Goal: Task Accomplishment & Management: Manage account settings

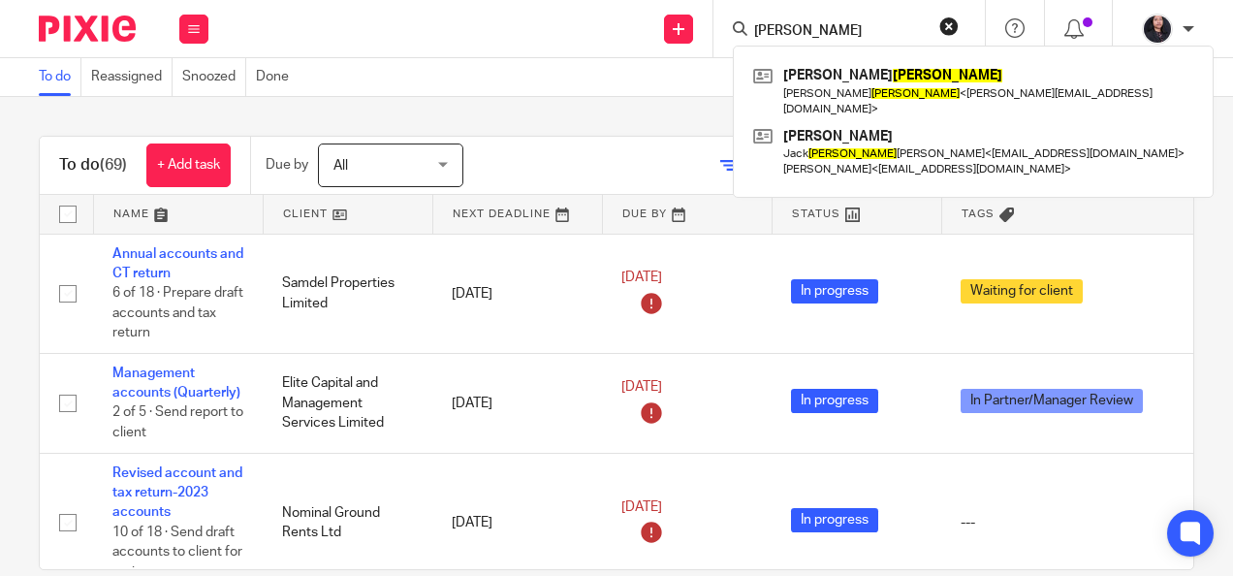
click at [649, 17] on div "Send new email Create task Add client barthold Daniel Florian Walter Barthold D…" at bounding box center [730, 28] width 1005 height 57
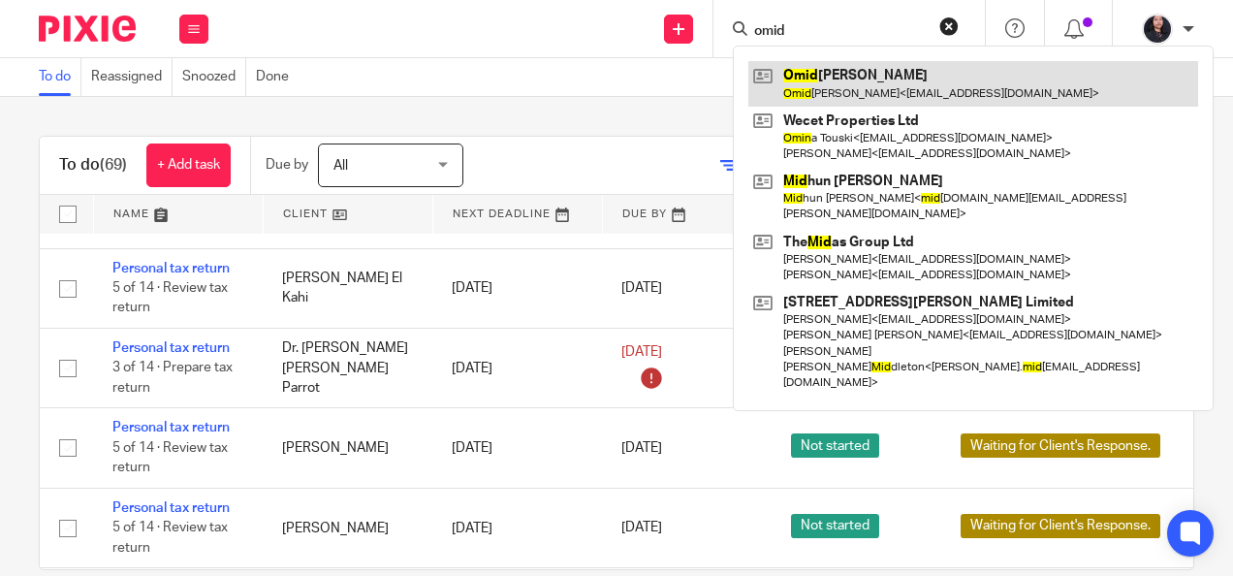
type input "omid"
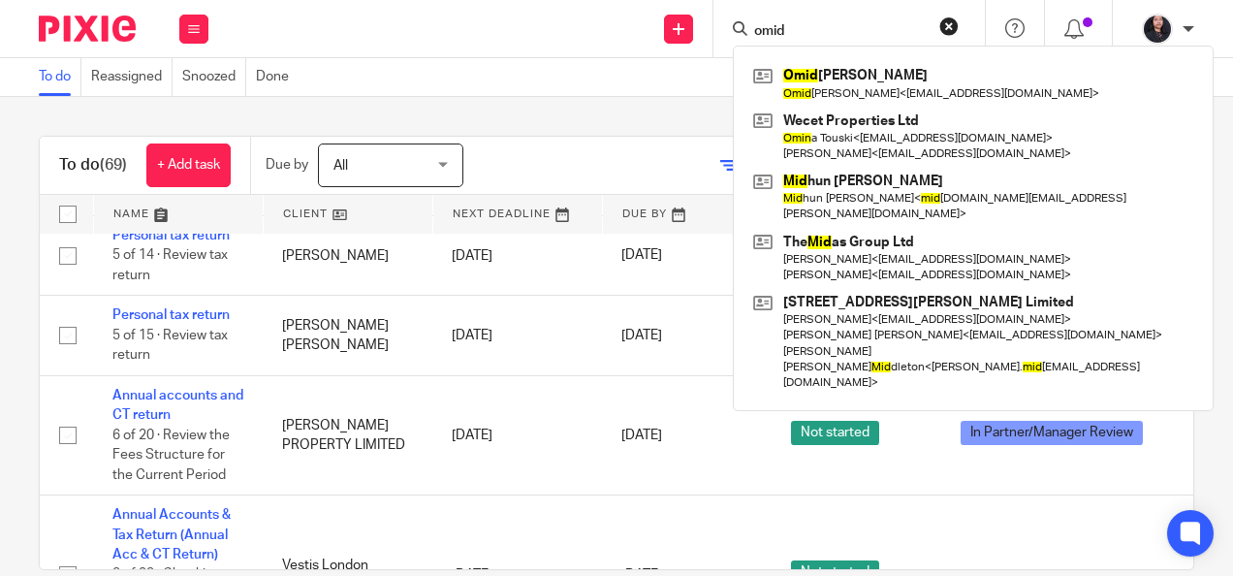
scroll to position [6337, 0]
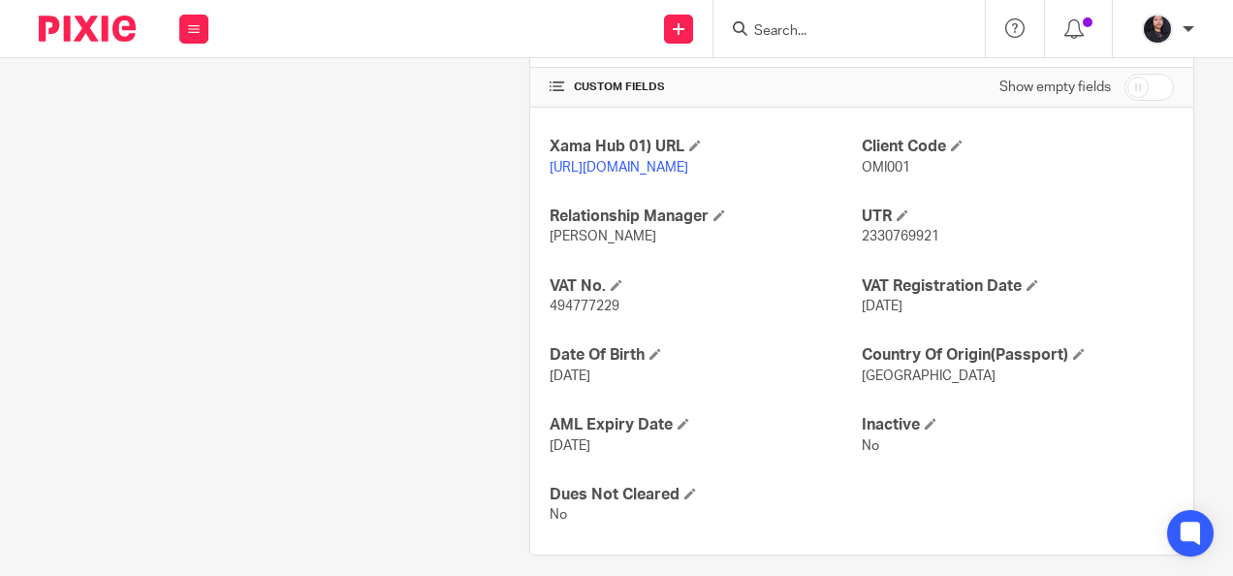
scroll to position [673, 0]
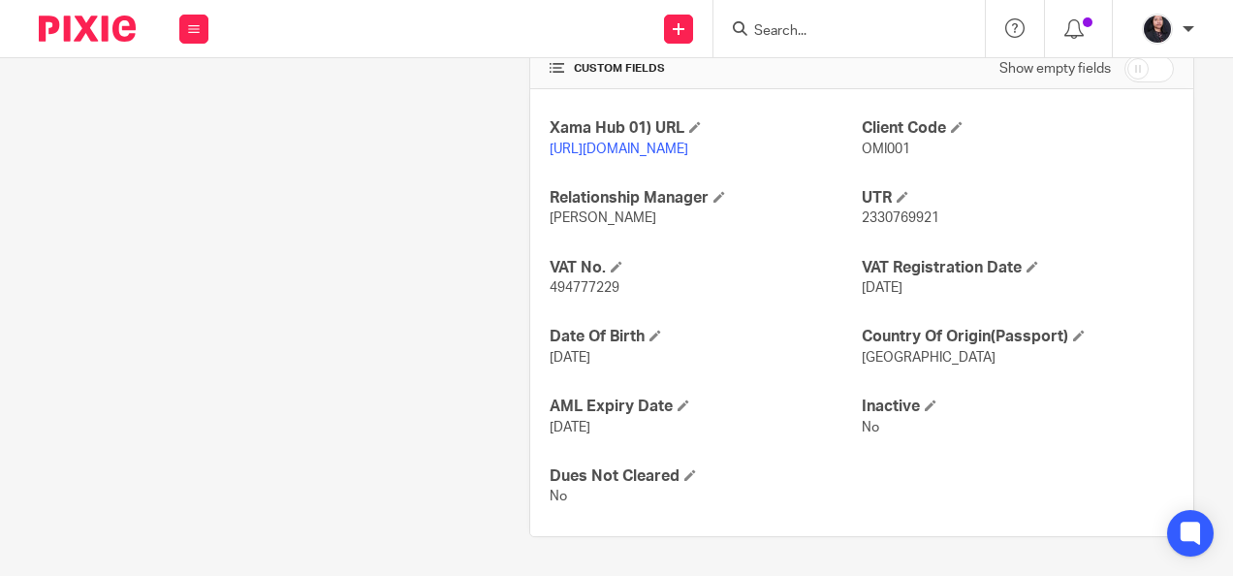
click at [588, 287] on span "494777229" at bounding box center [585, 288] width 70 height 14
copy span "494777229"
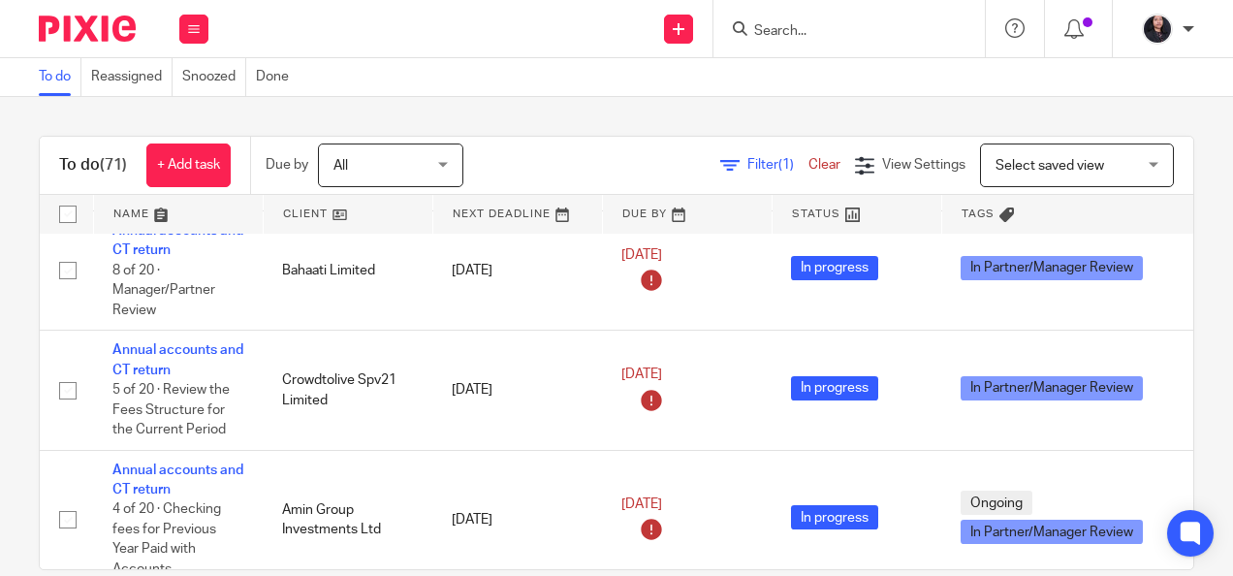
scroll to position [2170, 0]
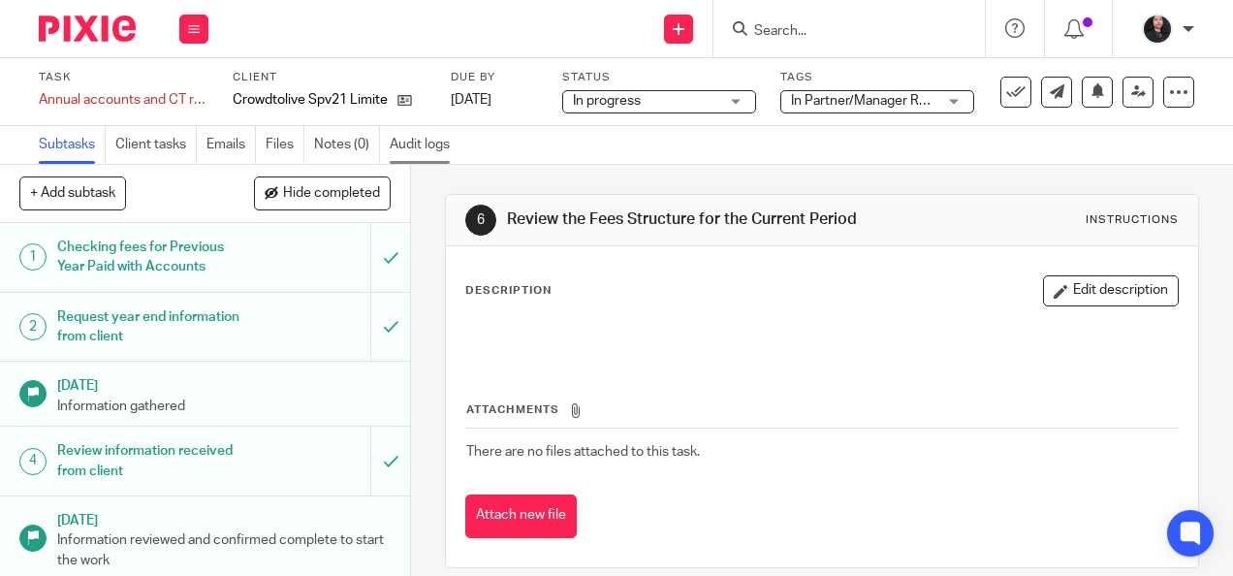
click at [407, 155] on link "Audit logs" at bounding box center [425, 145] width 70 height 38
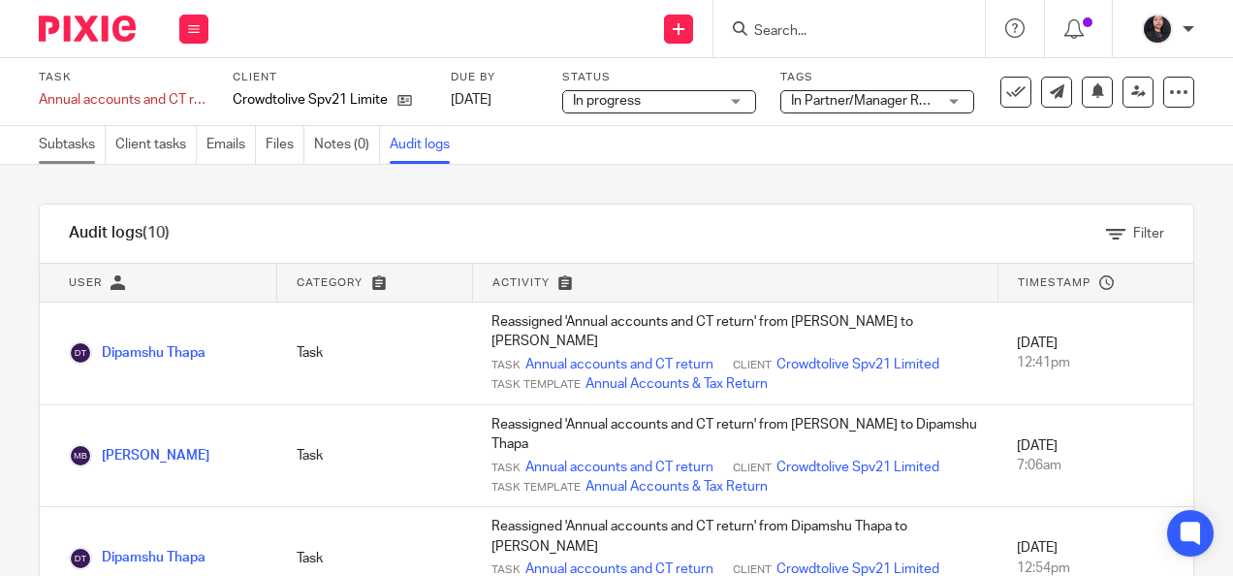
click at [42, 149] on link "Subtasks" at bounding box center [72, 145] width 67 height 38
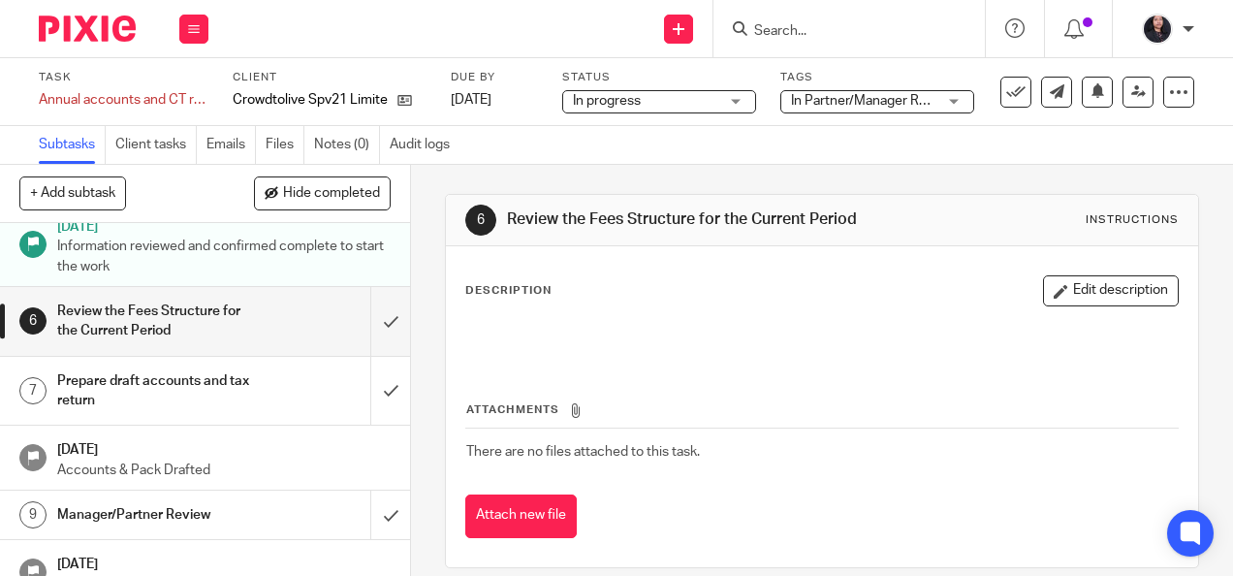
scroll to position [332, 0]
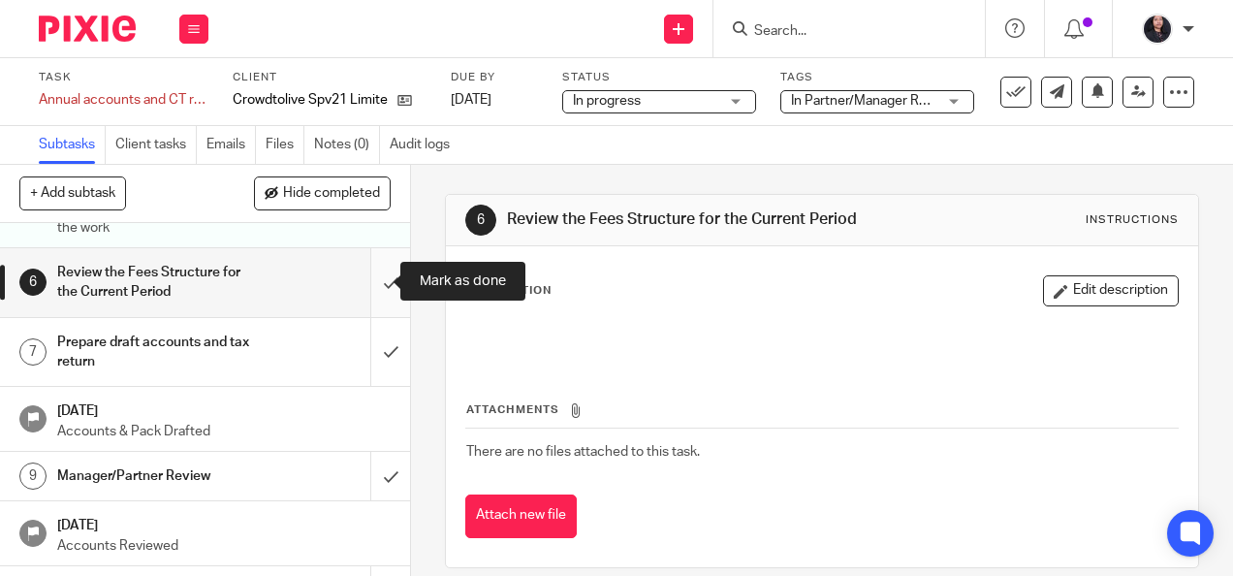
click at [370, 277] on input "submit" at bounding box center [205, 282] width 410 height 69
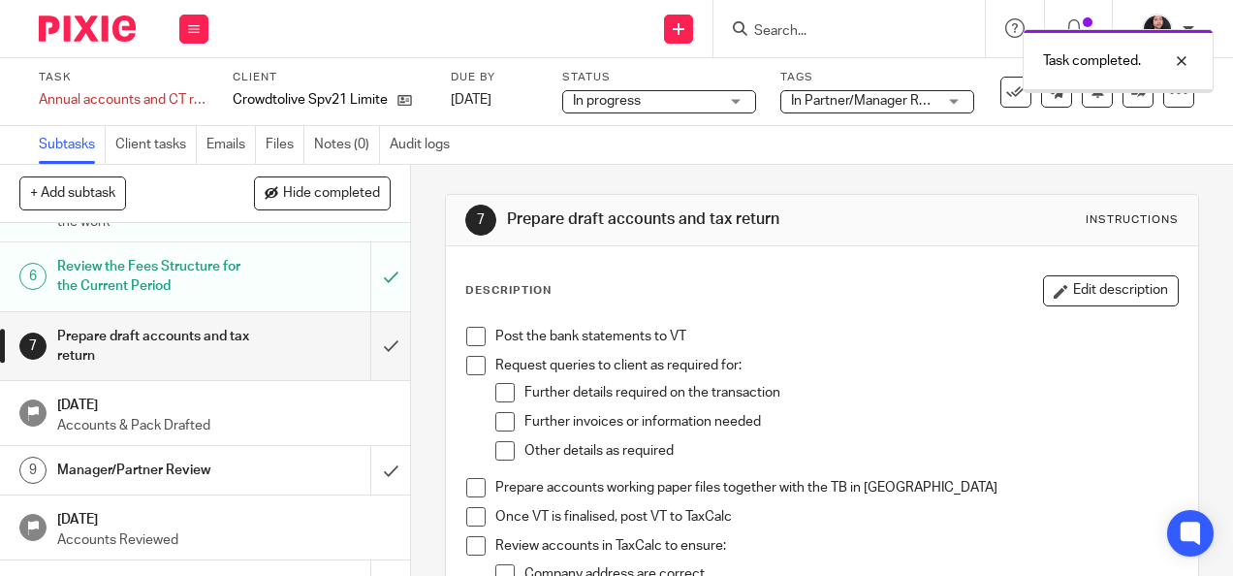
scroll to position [371, 0]
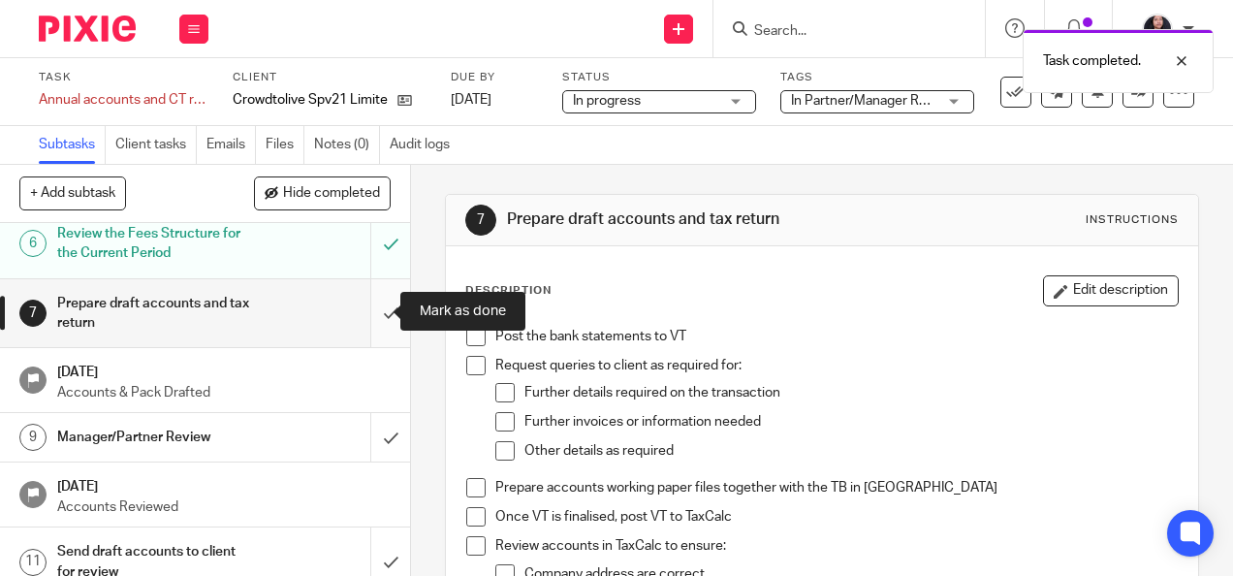
click at [370, 318] on input "submit" at bounding box center [205, 313] width 410 height 69
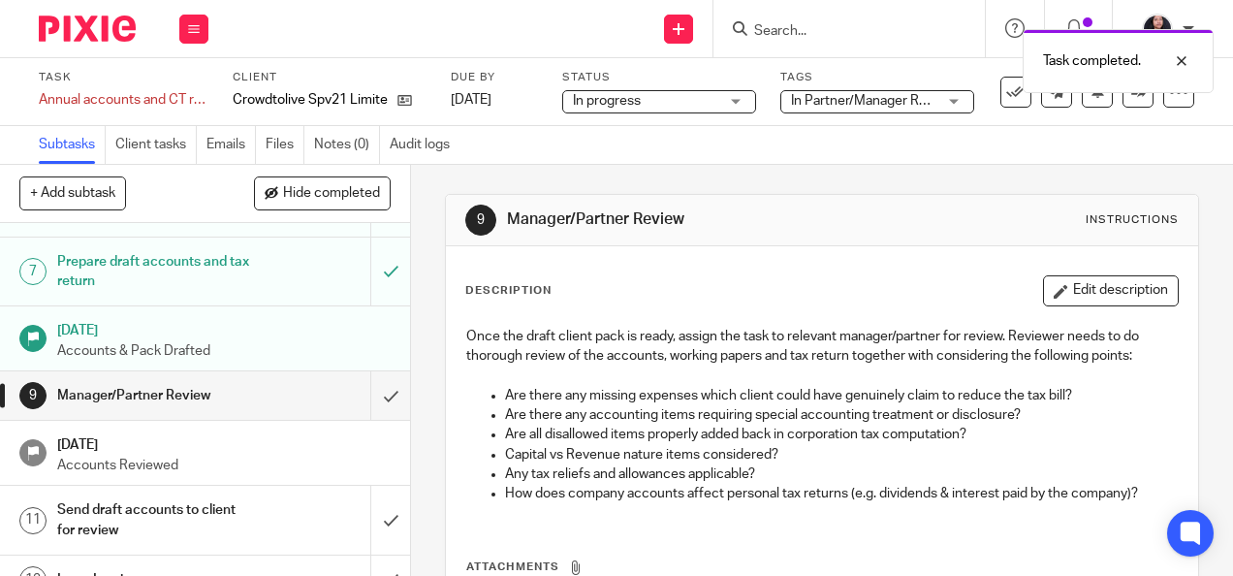
scroll to position [449, 0]
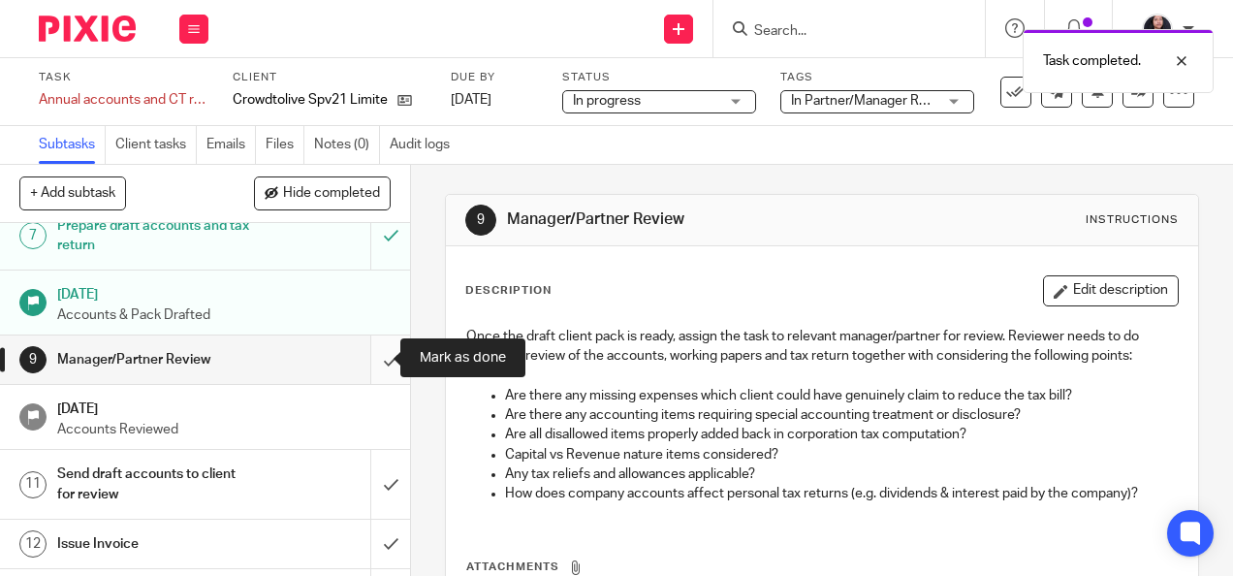
click at [368, 361] on input "submit" at bounding box center [205, 359] width 410 height 48
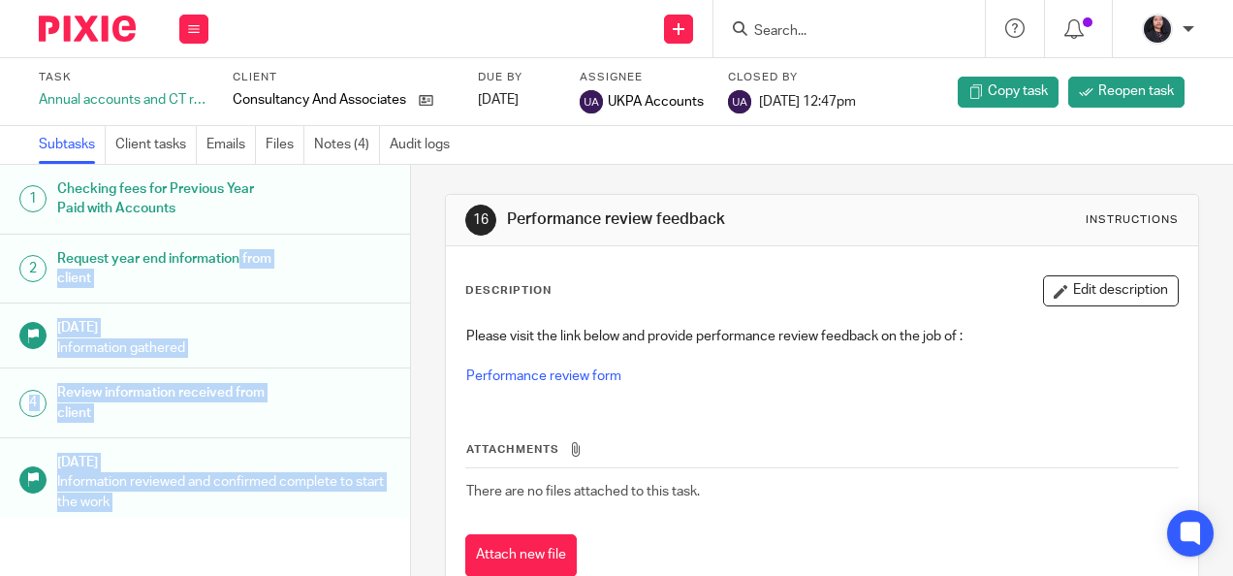
click at [400, 240] on div "1 Checking fees for Previous Year Paid with Accounts 2 Request year end informa…" at bounding box center [616, 370] width 1233 height 411
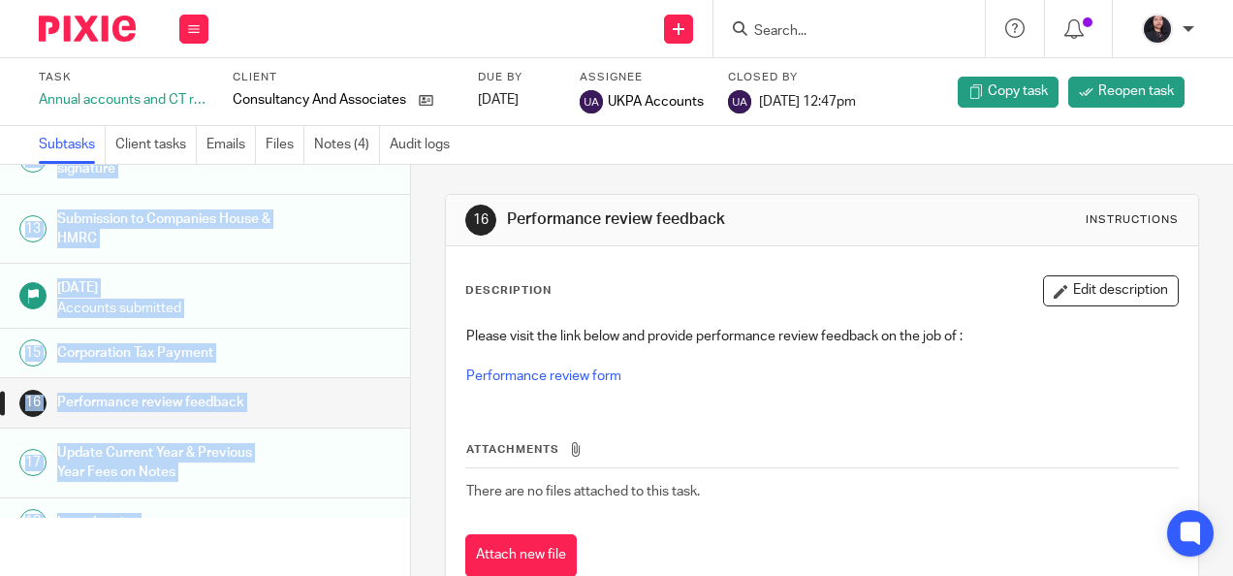
scroll to position [809, 0]
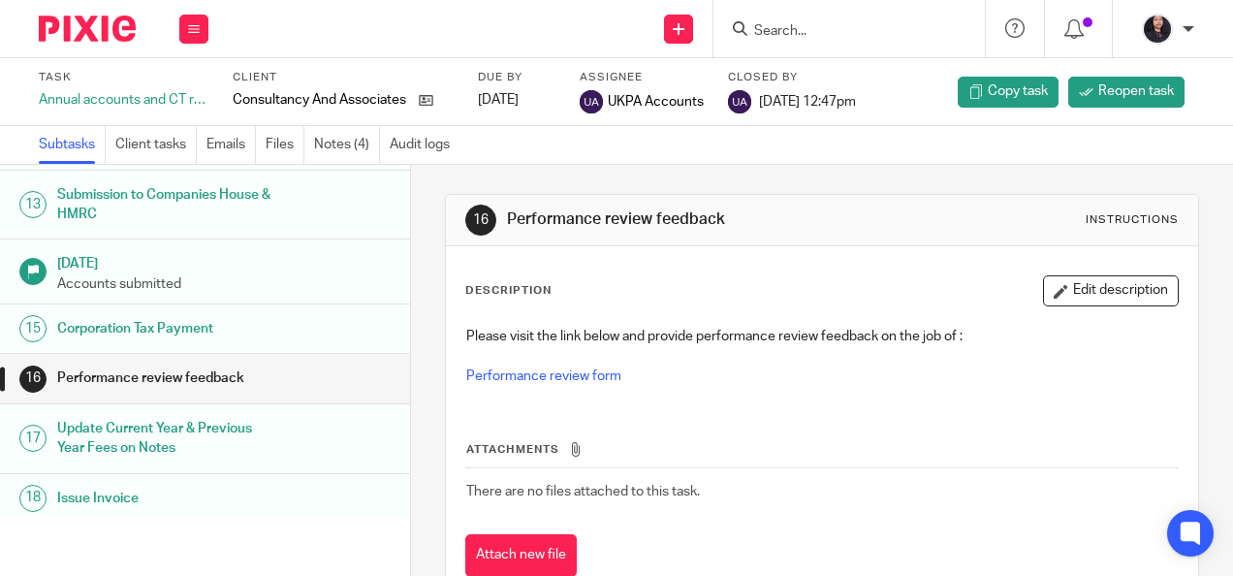
click at [427, 363] on div "16 Performance review feedback Instructions Description Edit description Please…" at bounding box center [822, 370] width 822 height 411
click at [333, 153] on link "Notes (4)" at bounding box center [347, 145] width 66 height 38
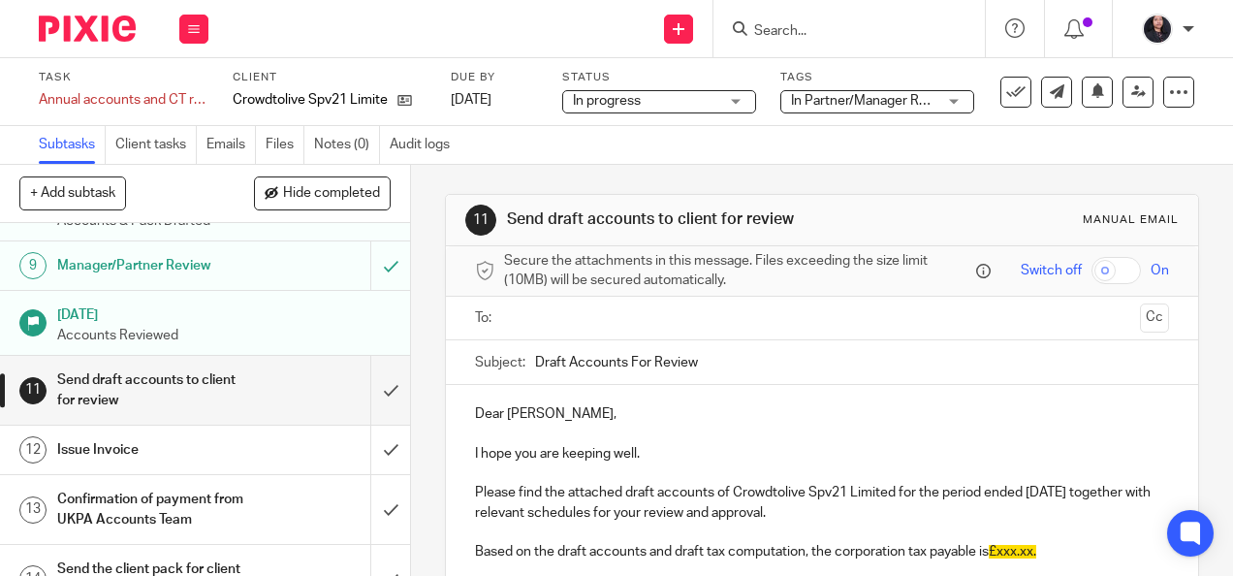
scroll to position [554, 0]
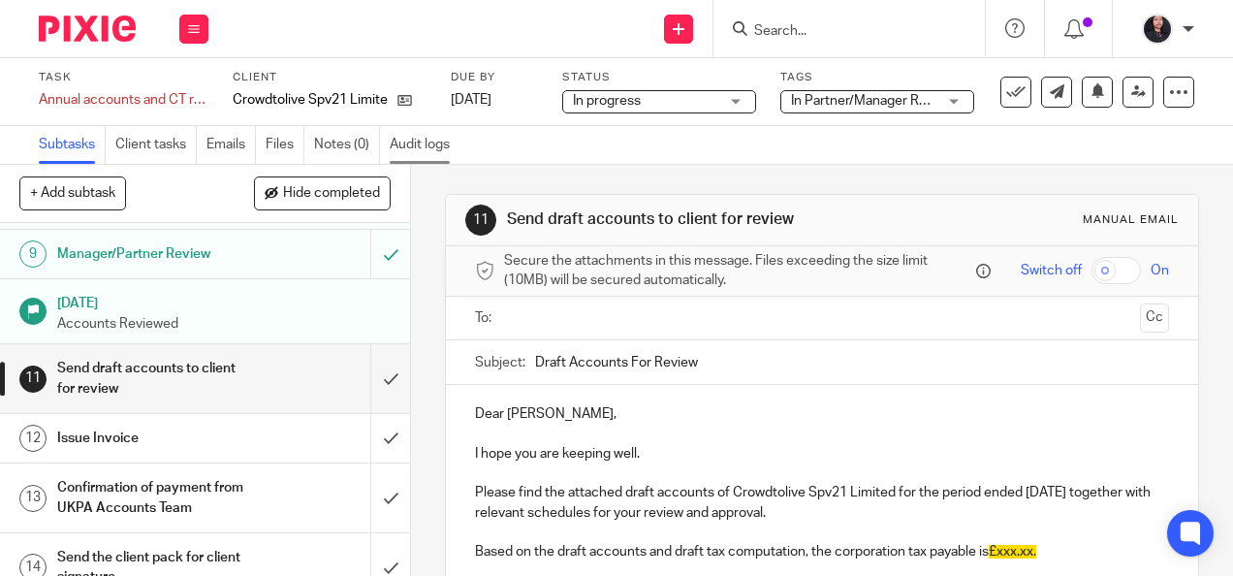
click at [418, 142] on link "Audit logs" at bounding box center [425, 145] width 70 height 38
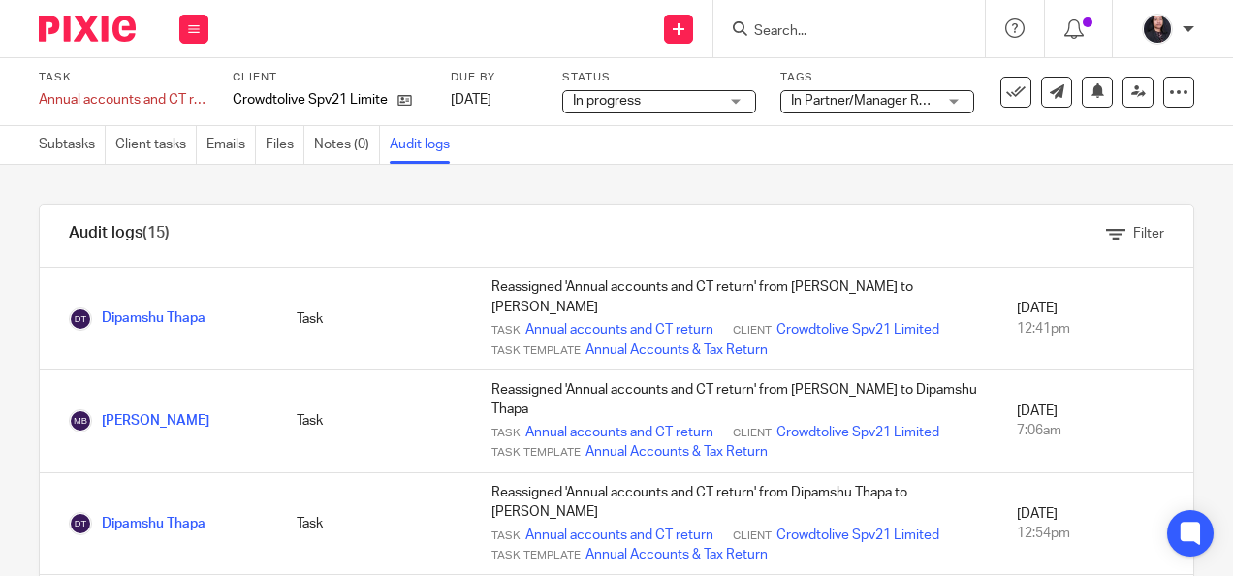
scroll to position [516, 0]
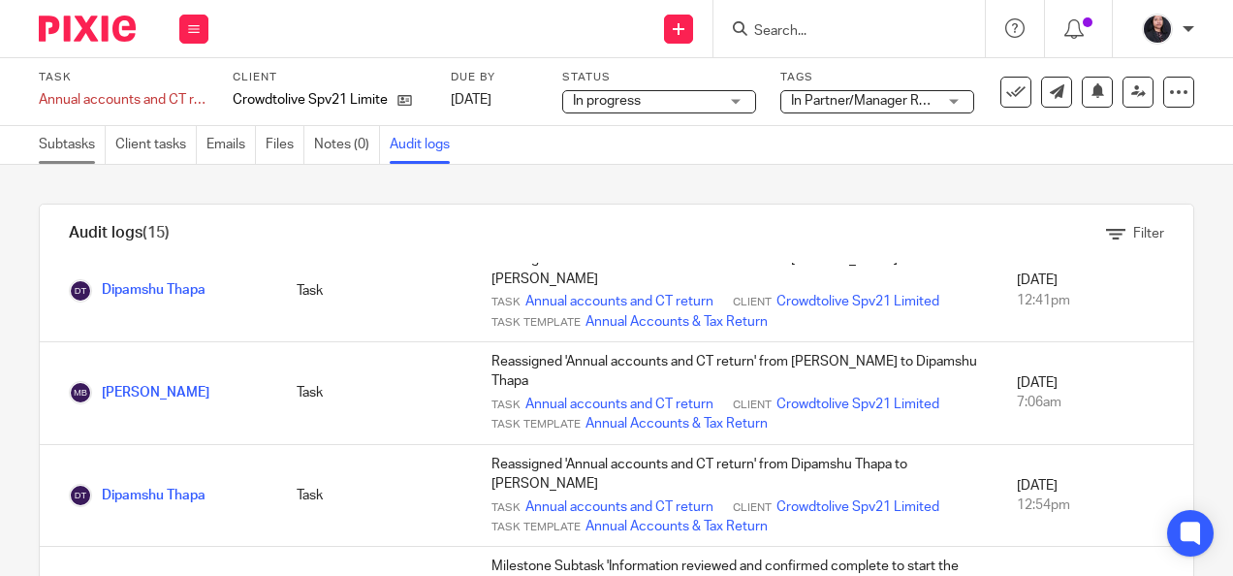
click at [68, 158] on link "Subtasks" at bounding box center [72, 145] width 67 height 38
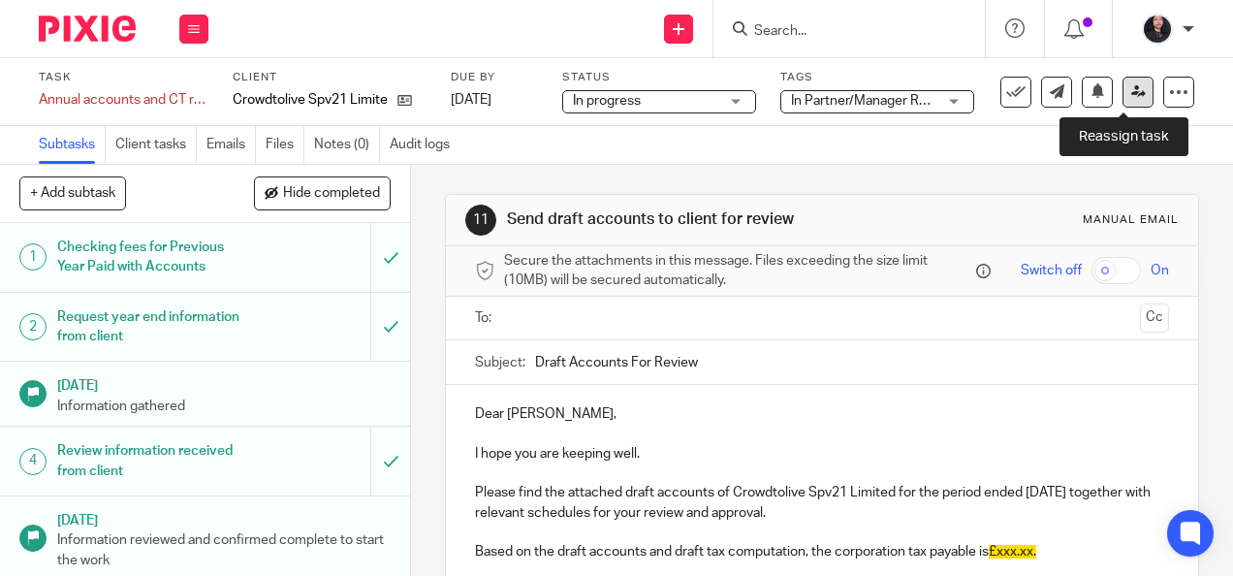
click at [1122, 102] on link at bounding box center [1137, 92] width 31 height 31
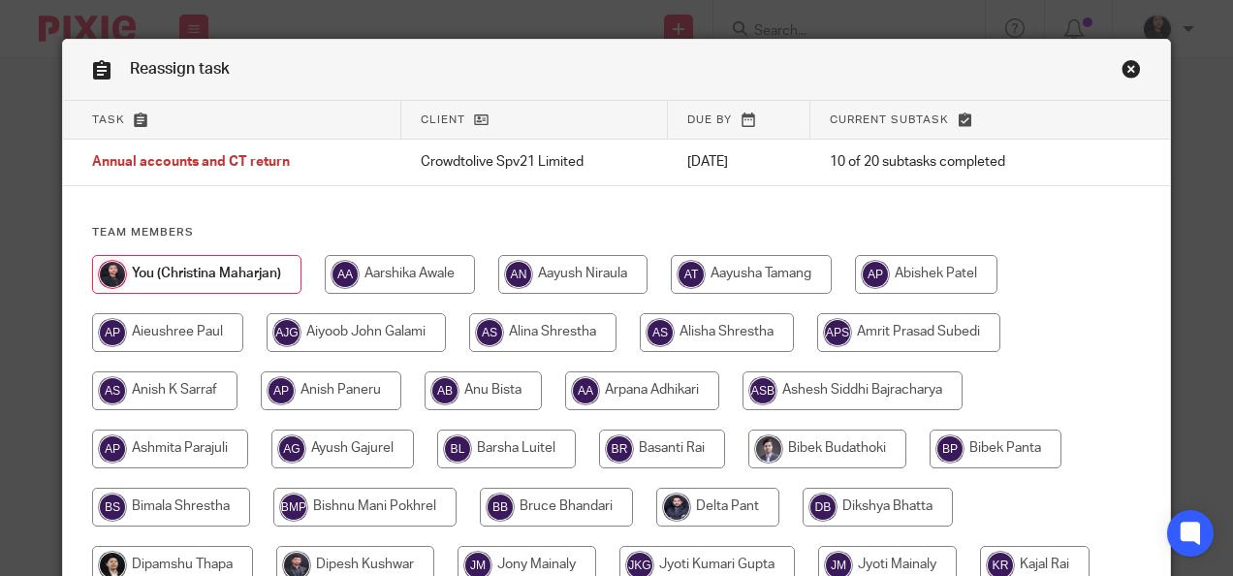
click at [223, 564] on input "radio" at bounding box center [172, 565] width 161 height 39
radio input "true"
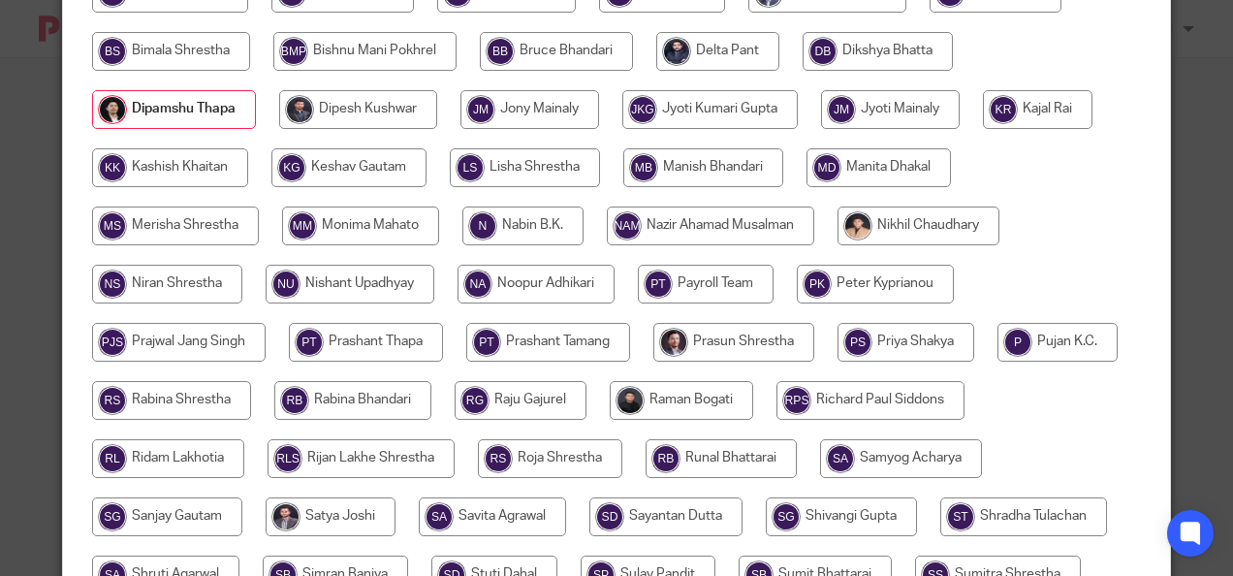
scroll to position [729, 0]
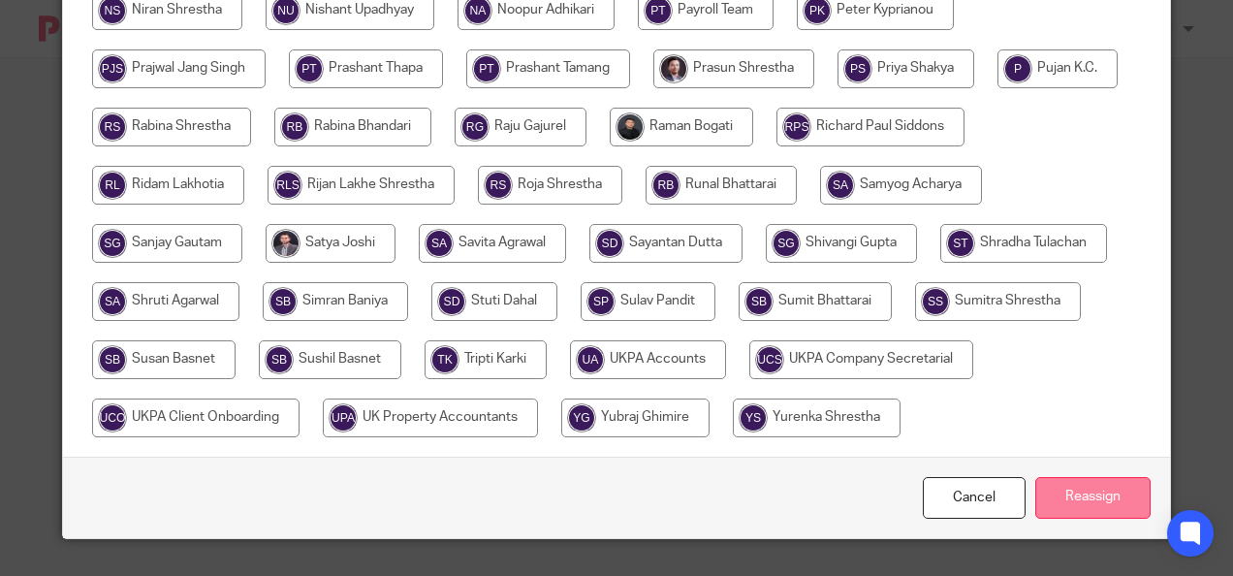
click at [1099, 490] on input "Reassign" at bounding box center [1092, 498] width 115 height 42
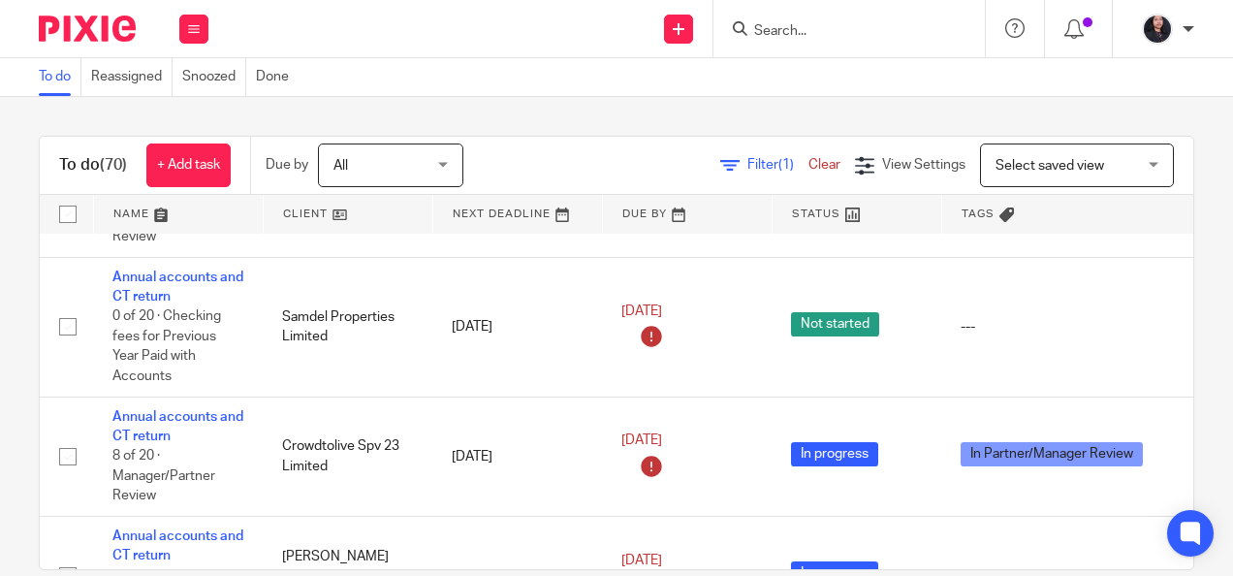
scroll to position [2503, 0]
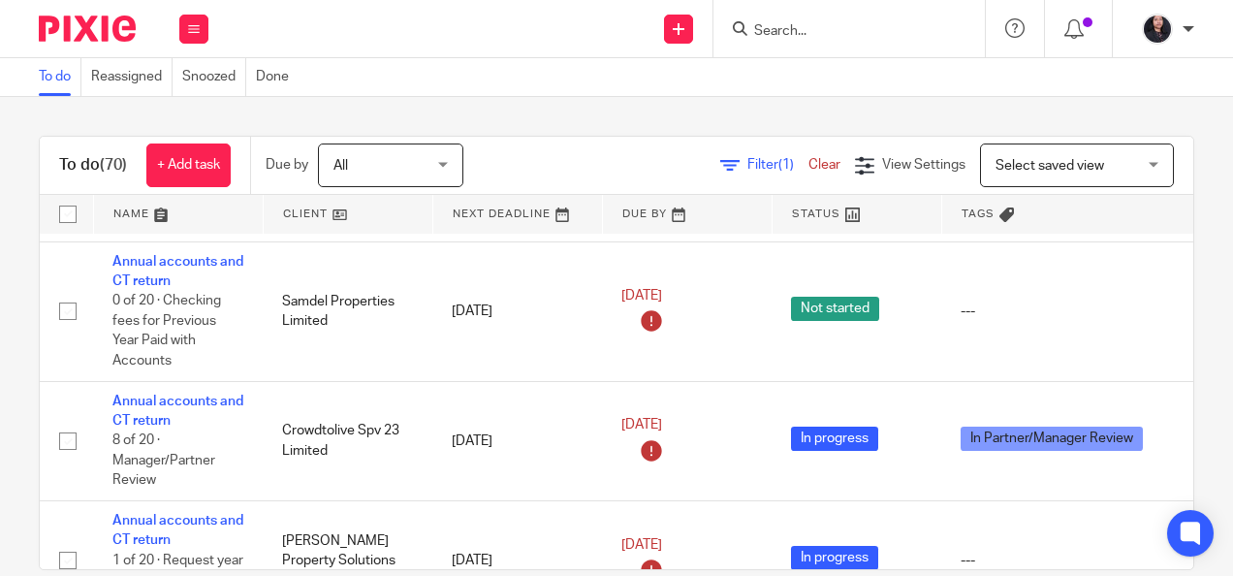
click at [798, 36] on input "Search" at bounding box center [839, 31] width 174 height 17
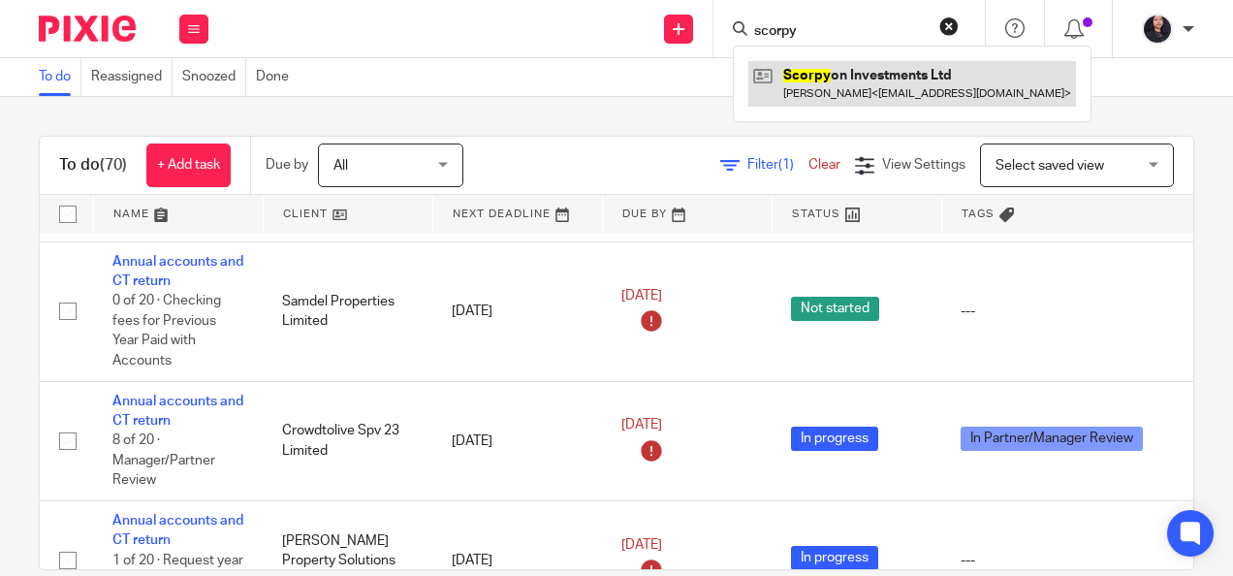
type input "scorpy"
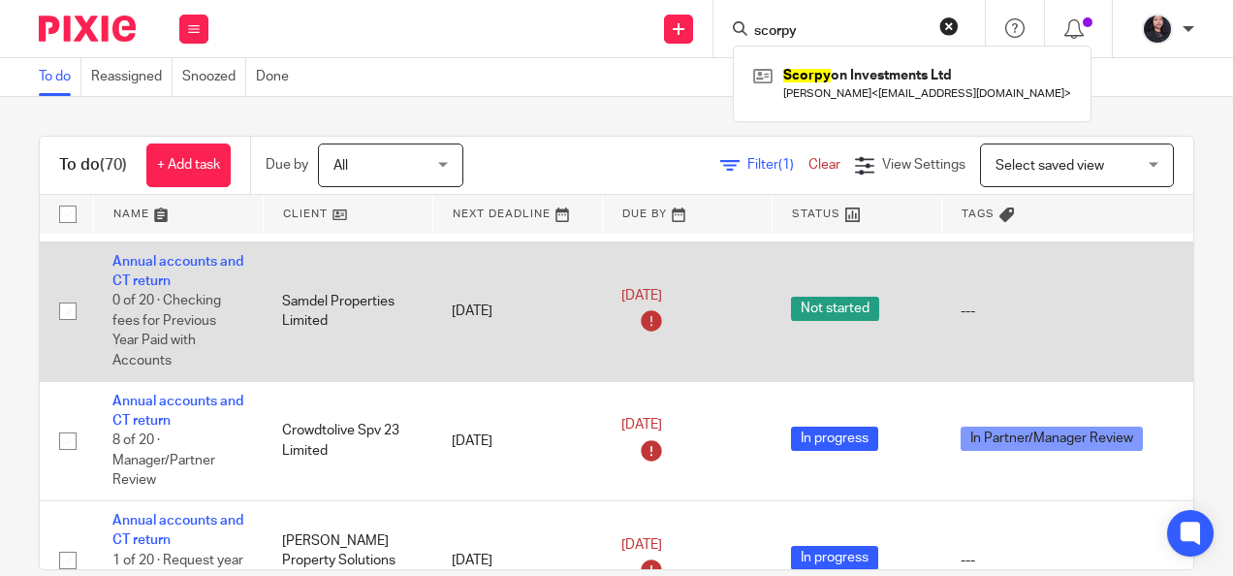
scroll to position [485, 0]
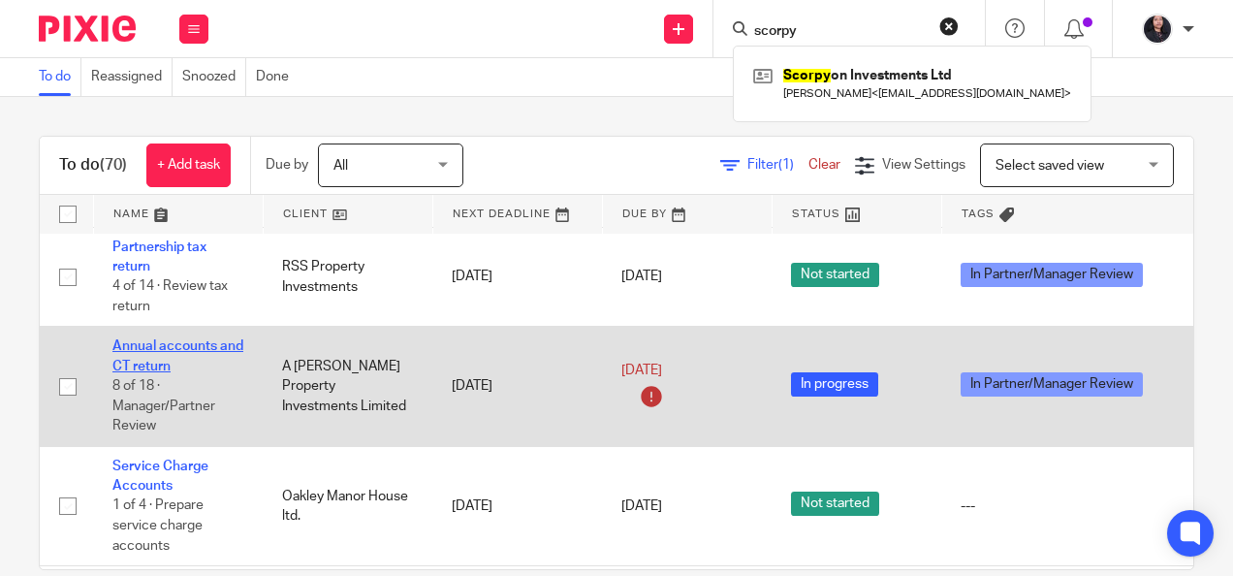
click at [227, 350] on link "Annual accounts and CT return" at bounding box center [177, 355] width 131 height 33
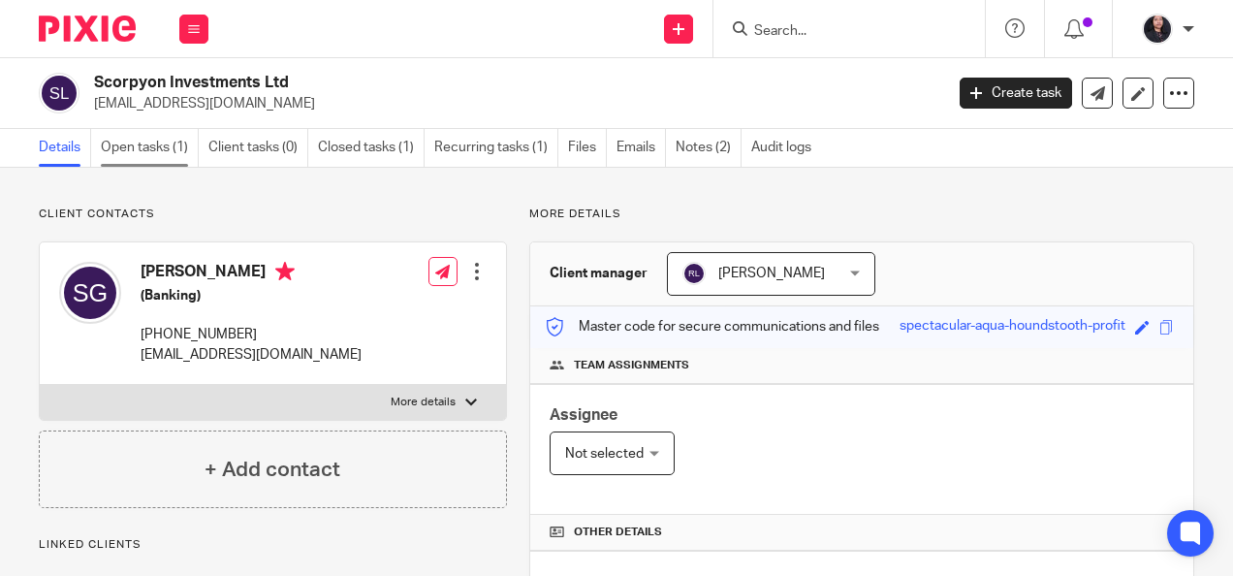
click at [149, 162] on link "Open tasks (1)" at bounding box center [150, 148] width 98 height 38
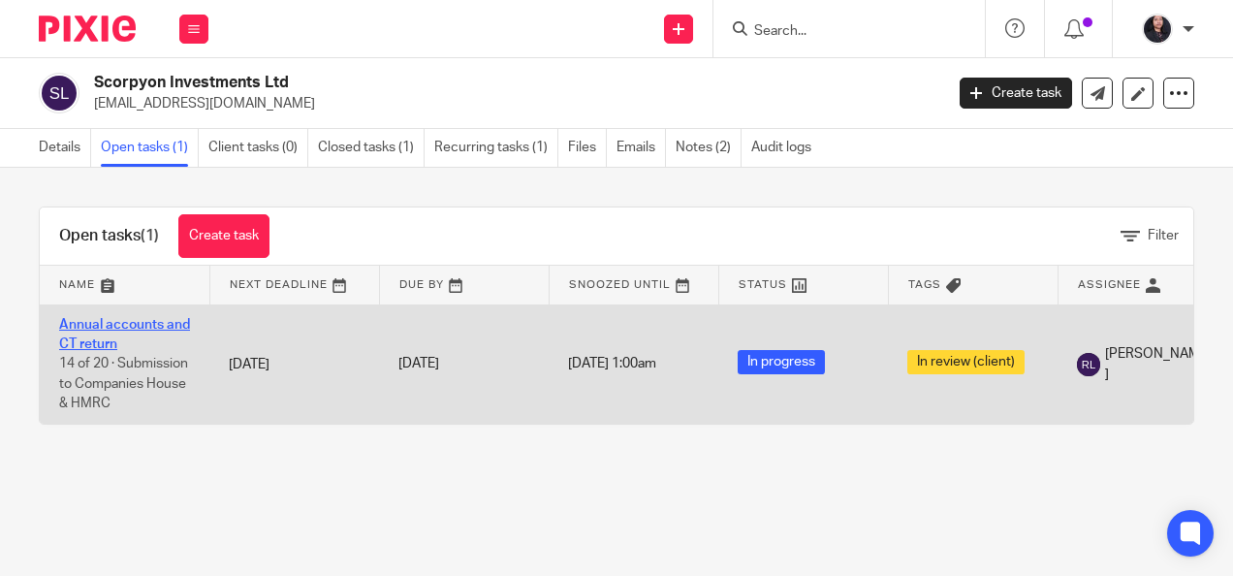
click at [135, 324] on link "Annual accounts and CT return" at bounding box center [124, 334] width 131 height 33
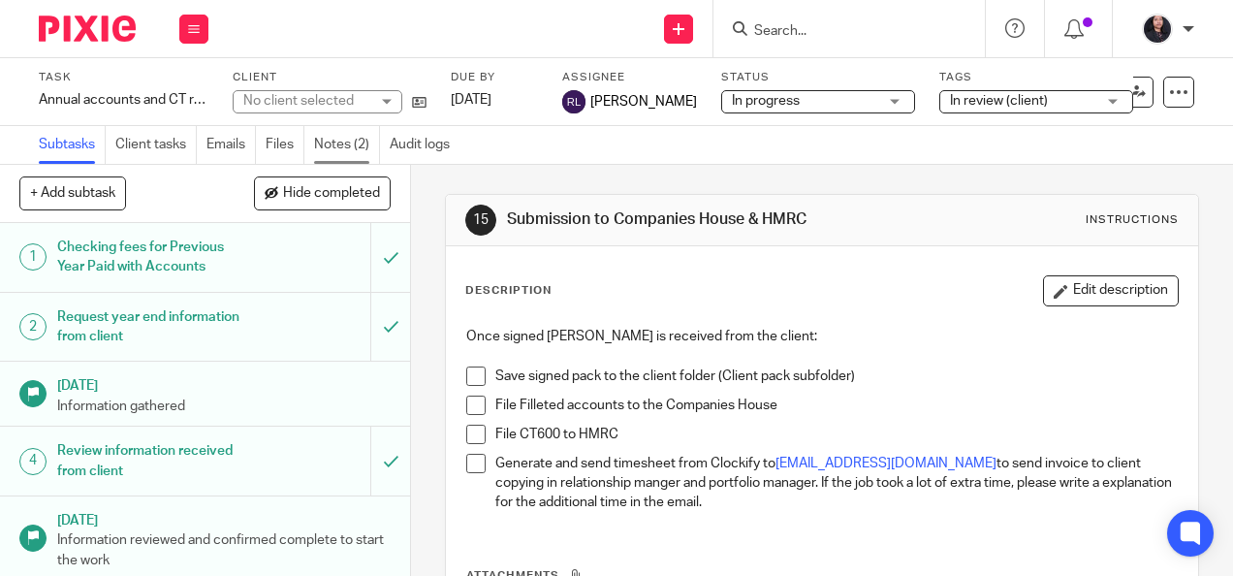
click at [349, 156] on link "Notes (2)" at bounding box center [347, 145] width 66 height 38
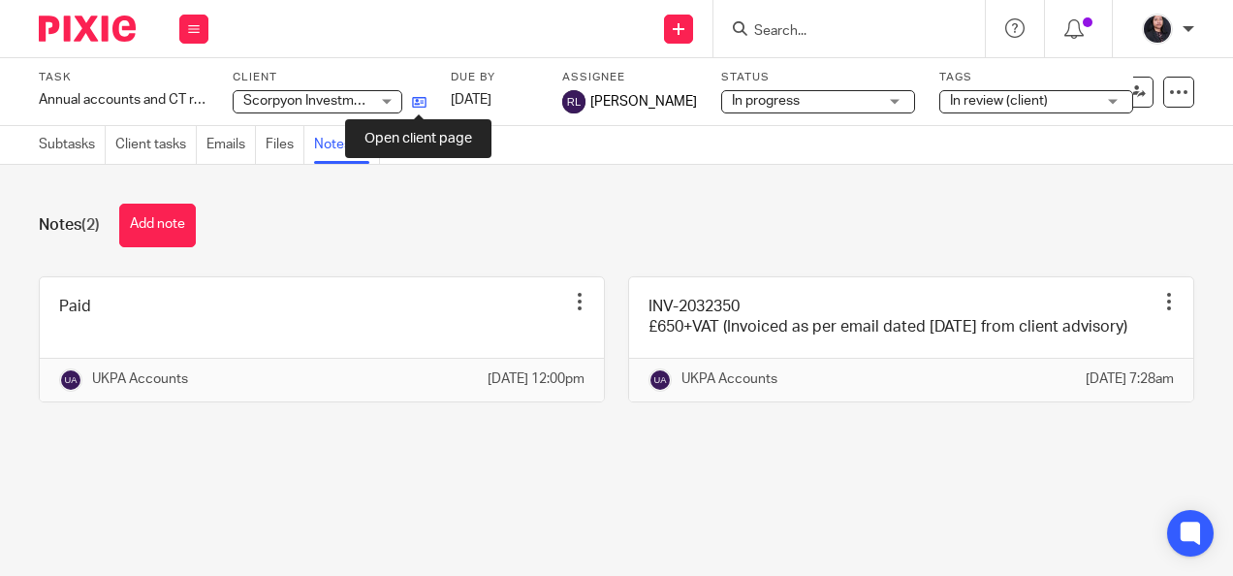
click at [418, 100] on icon at bounding box center [419, 102] width 15 height 15
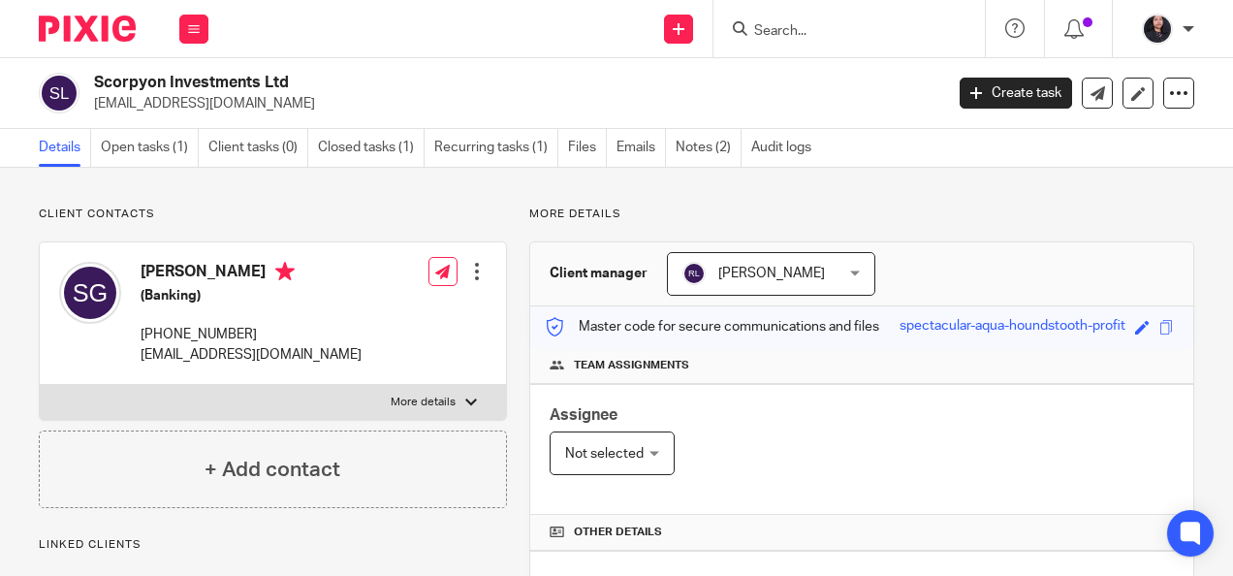
drag, startPoint x: 0, startPoint y: 0, endPoint x: 314, endPoint y: 79, distance: 324.0
click at [314, 79] on div "Scorpyon Investments Ltd [EMAIL_ADDRESS][DOMAIN_NAME]" at bounding box center [485, 93] width 892 height 41
copy h2 "Scorpyon Investments Ltd"
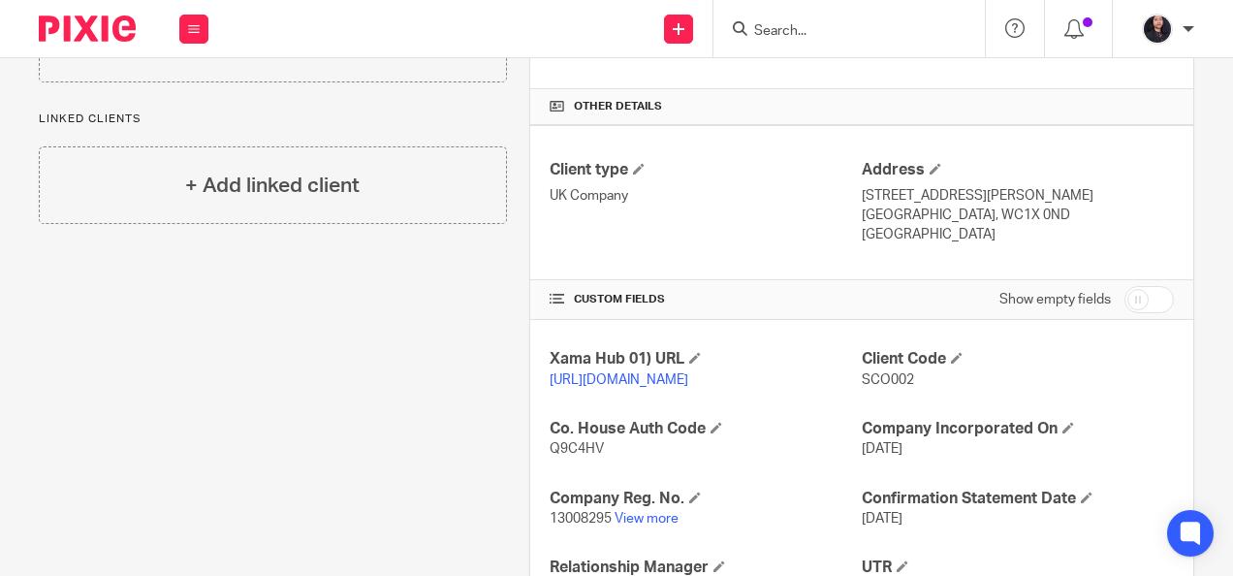
scroll to position [450, 0]
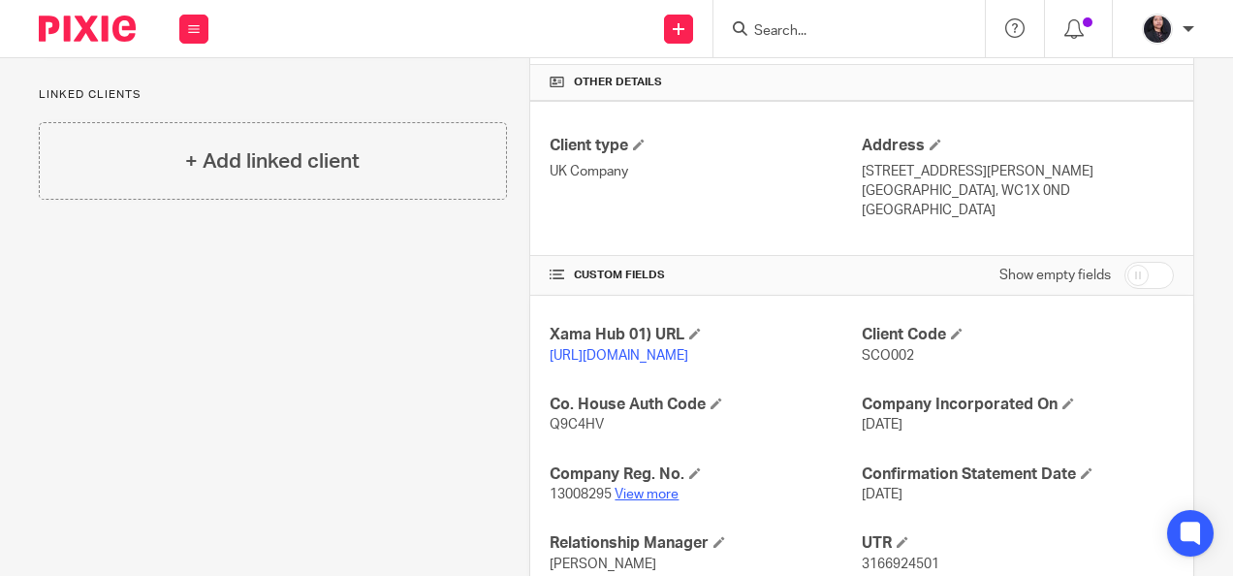
click at [634, 501] on link "View more" at bounding box center [647, 495] width 64 height 14
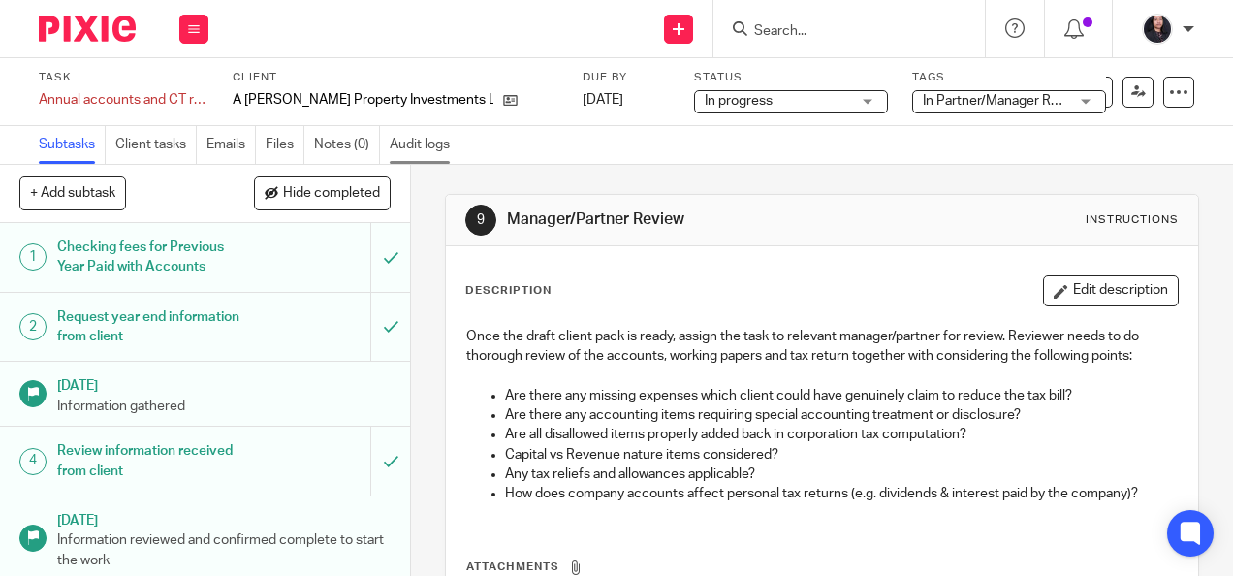
click at [441, 153] on link "Audit logs" at bounding box center [425, 145] width 70 height 38
